Goal: Task Accomplishment & Management: Manage account settings

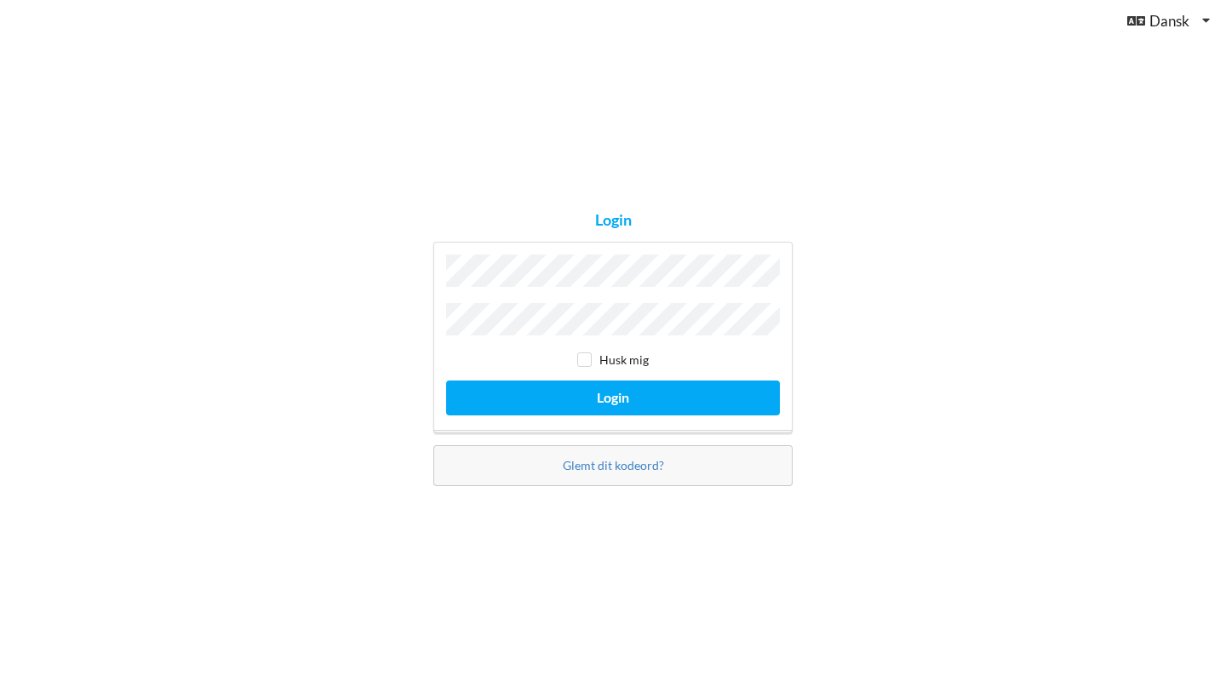
click at [613, 393] on button "Login" at bounding box center [613, 398] width 334 height 35
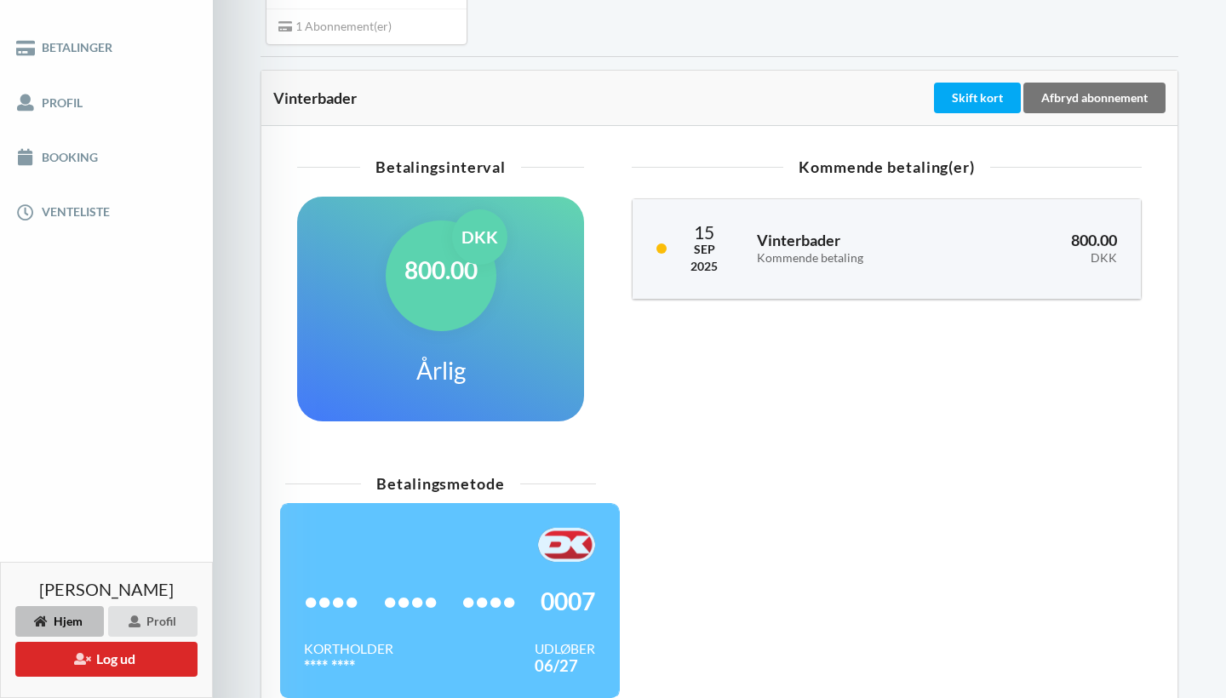
scroll to position [336, 0]
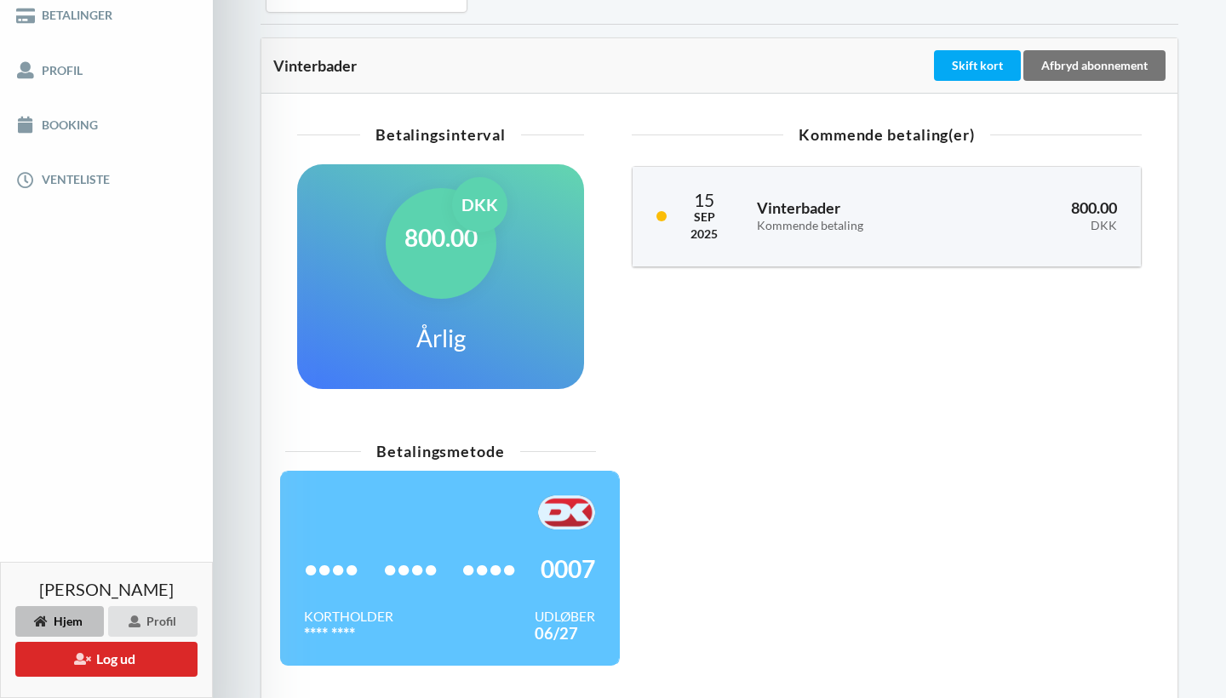
click at [762, 420] on div "Kommende betaling(er) [DATE] Vinterbader Kommende betaling 800.00 DKK" at bounding box center [887, 270] width 558 height 305
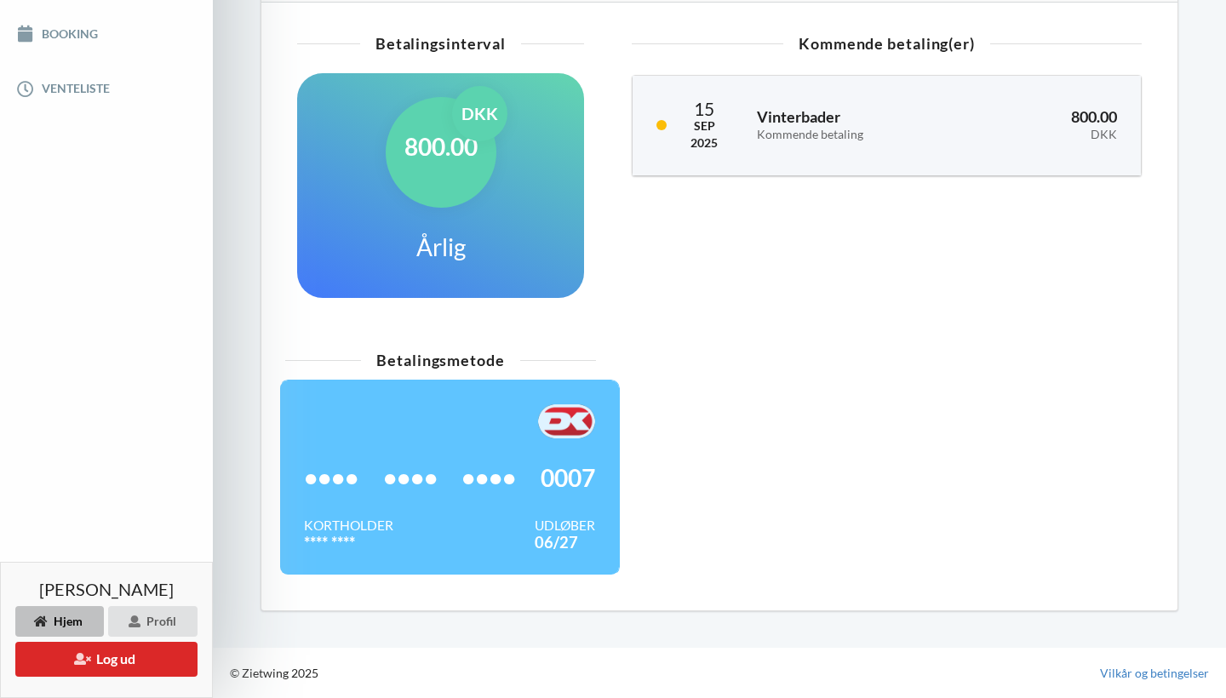
click at [768, 425] on div "Betalingsmetode •••• •••• •••• 0007 Kortholder **** **** Udløber 06/27" at bounding box center [719, 470] width 892 height 255
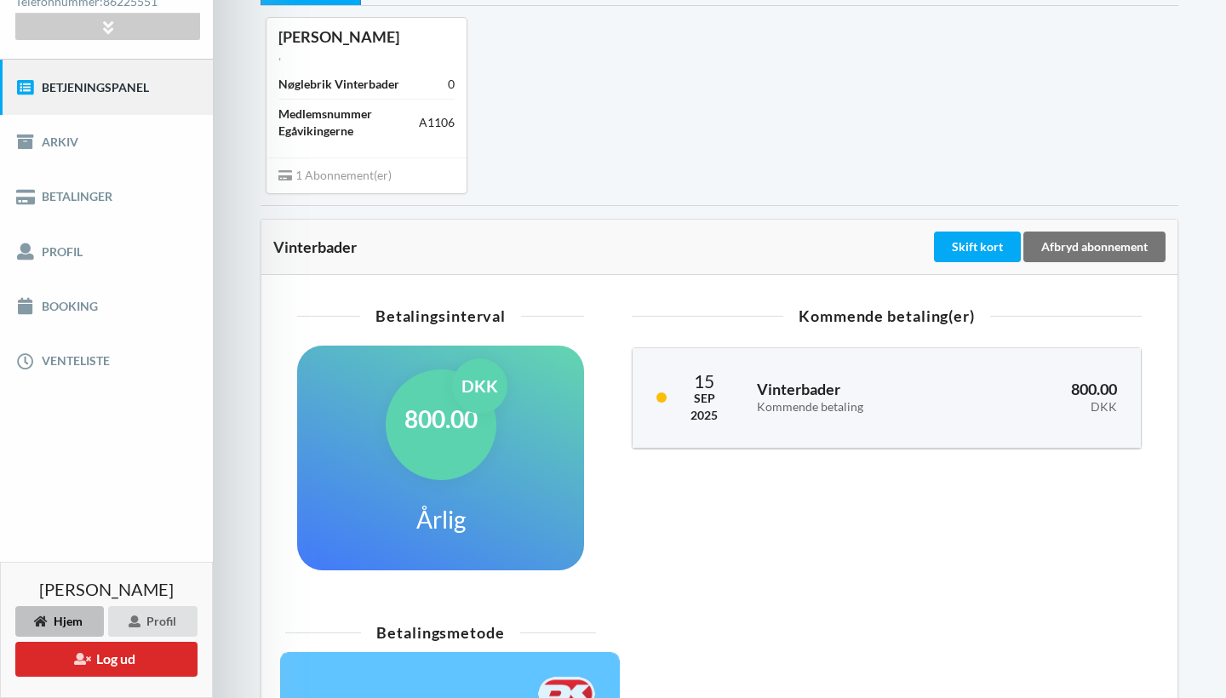
scroll to position [142, 0]
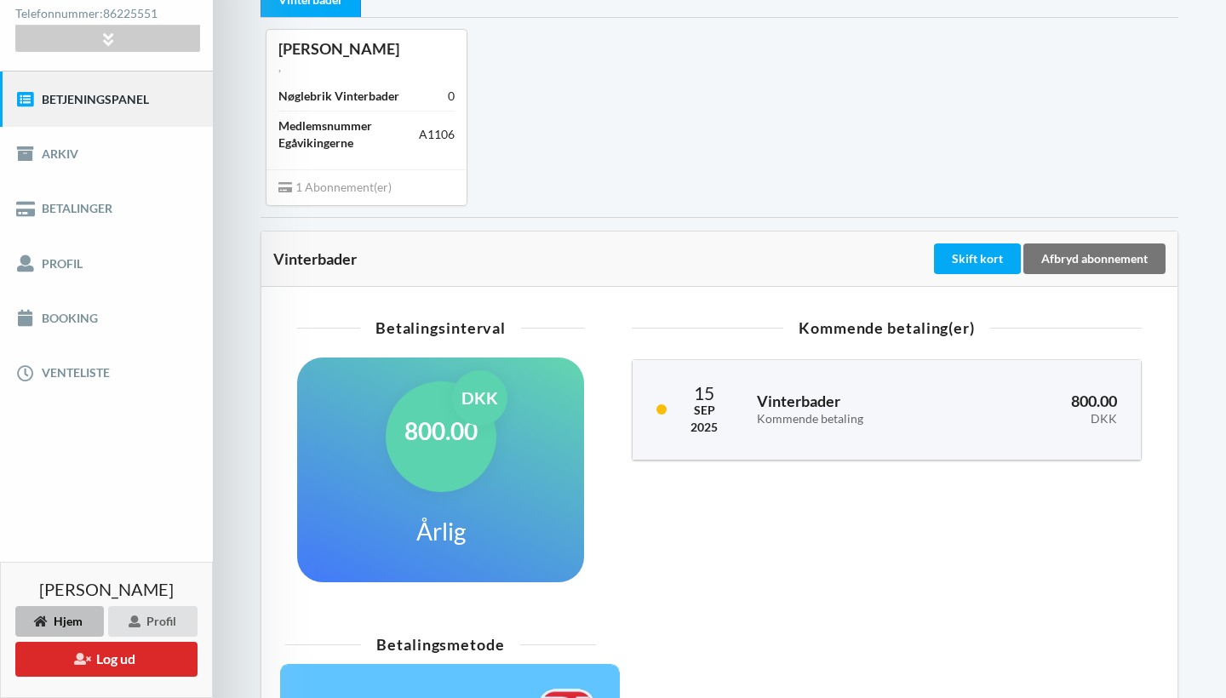
click at [434, 475] on div "800.00 DKK" at bounding box center [441, 437] width 111 height 111
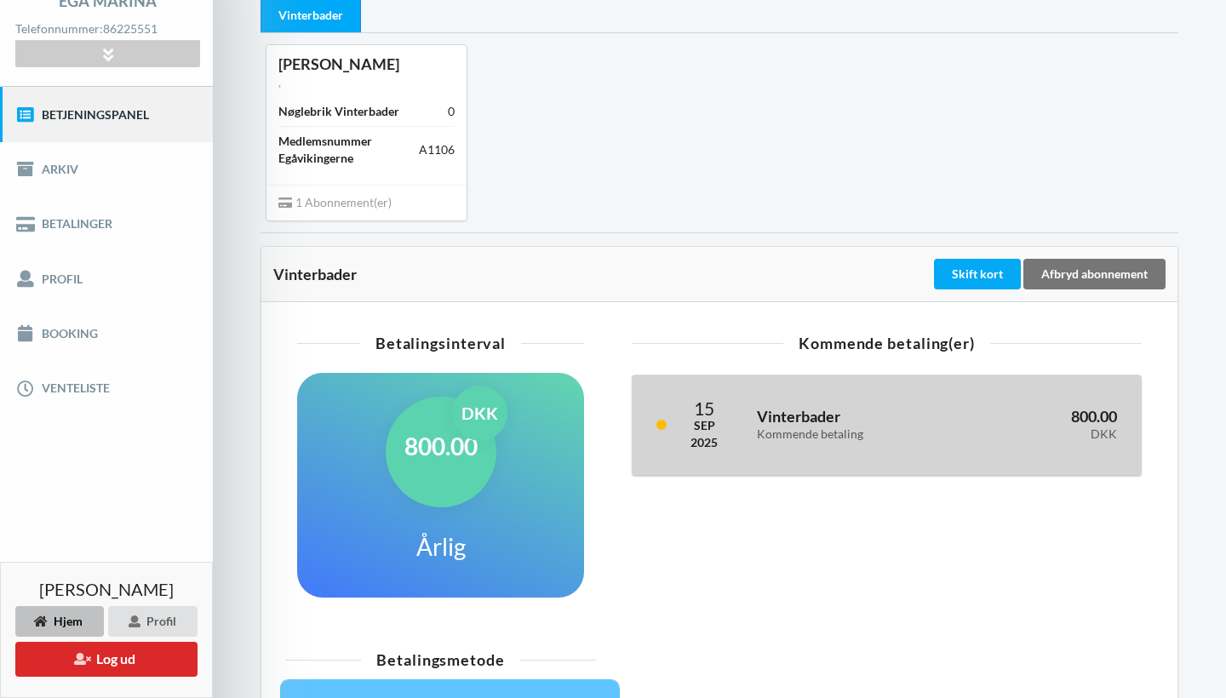
click at [738, 433] on div "[DATE] Vinterbader Kommende betaling 800.00 DKK" at bounding box center [887, 426] width 508 height 100
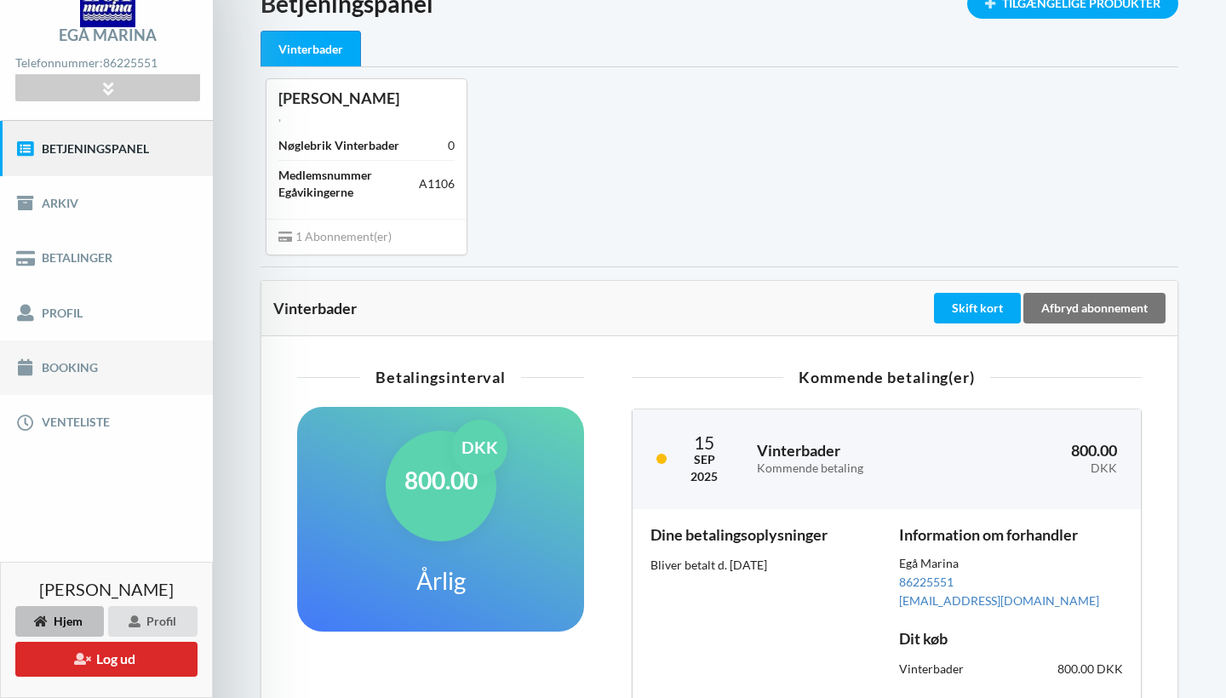
scroll to position [101, 0]
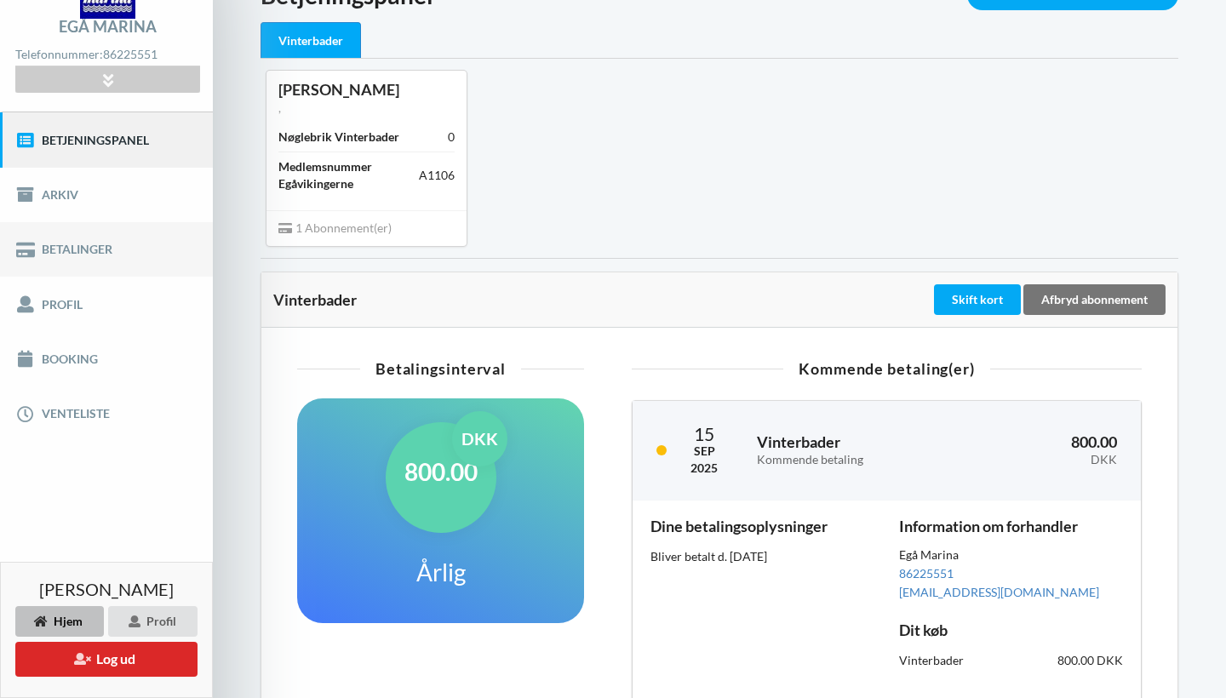
click at [95, 253] on link "Betalinger" at bounding box center [106, 249] width 213 height 55
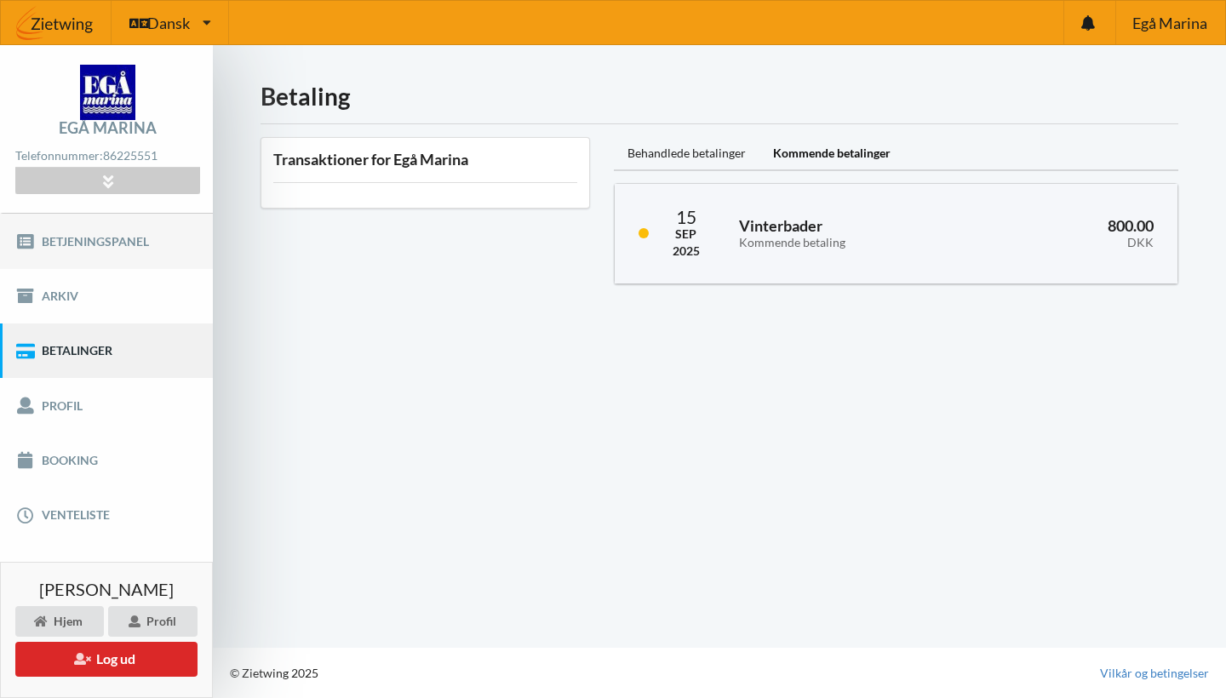
click at [95, 219] on link "Betjeningspanel" at bounding box center [106, 241] width 213 height 55
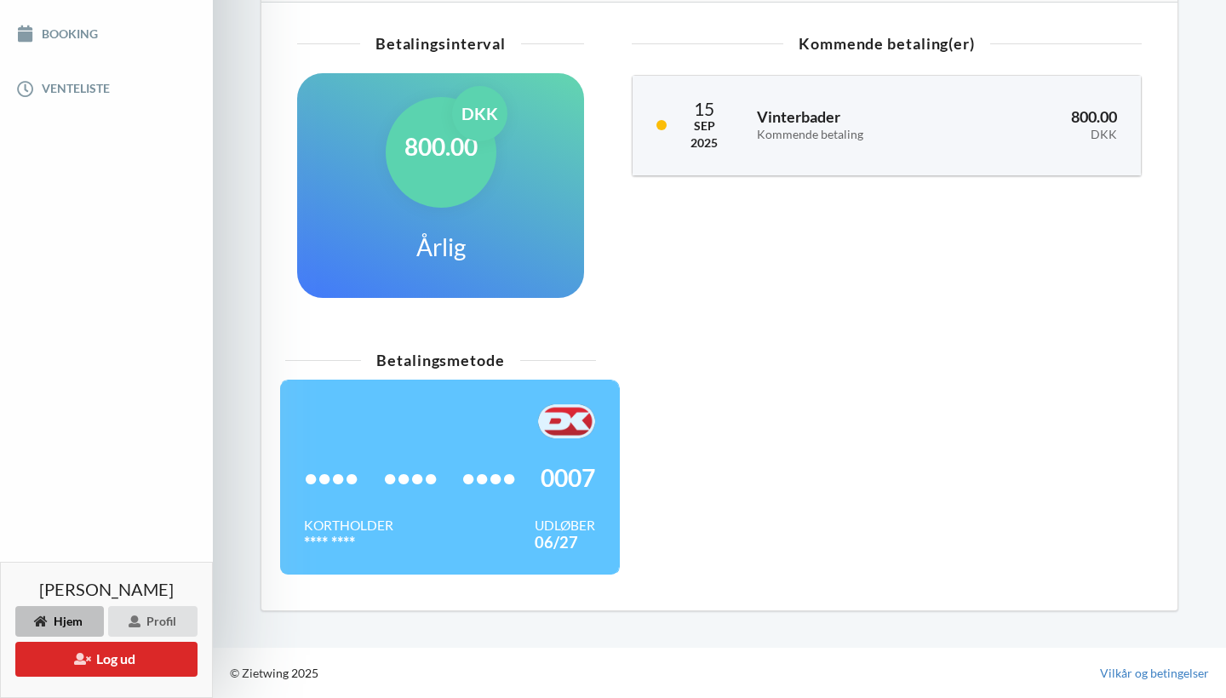
scroll to position [440, 0]
click at [135, 628] on div "Profil" at bounding box center [152, 621] width 89 height 31
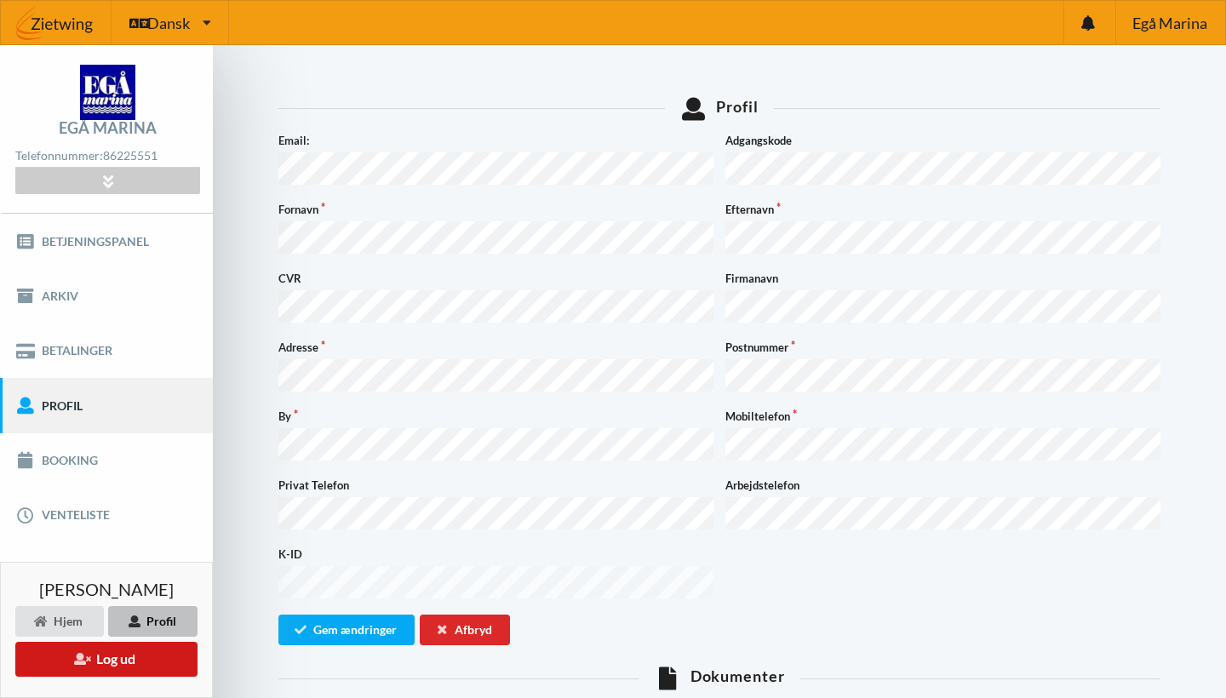
click at [158, 651] on button "Log ud" at bounding box center [106, 659] width 182 height 35
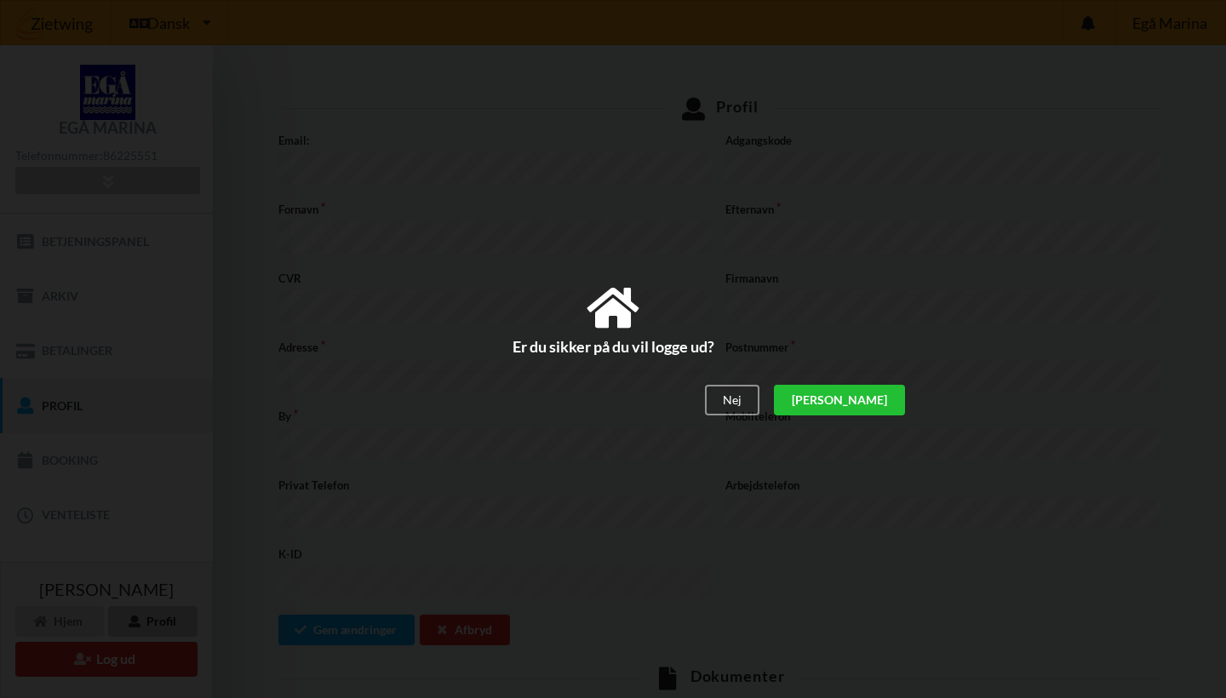
click at [884, 392] on div "[PERSON_NAME]" at bounding box center [839, 401] width 131 height 31
